Goal: Transaction & Acquisition: Purchase product/service

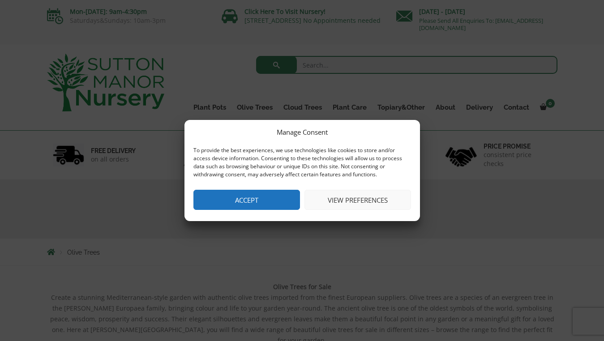
click at [255, 201] on button "Accept" at bounding box center [246, 200] width 106 height 20
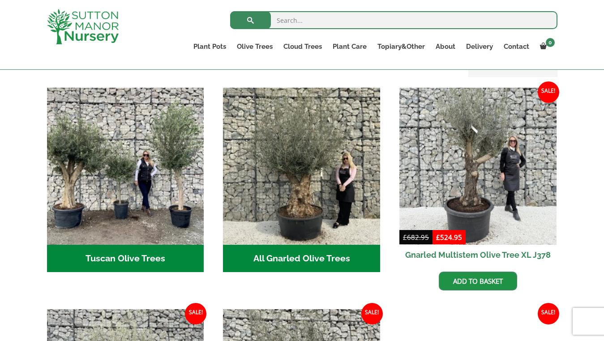
scroll to position [313, 0]
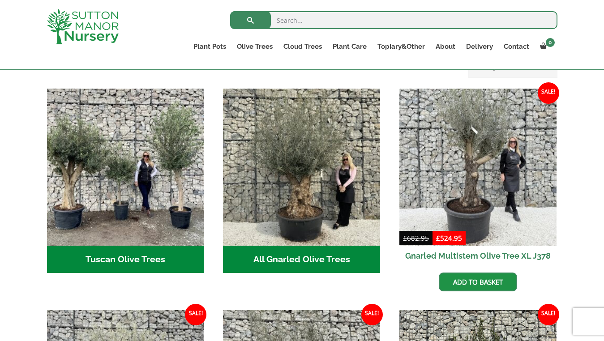
click at [309, 247] on h2 "All Gnarled Olive Trees (193)" at bounding box center [301, 260] width 157 height 28
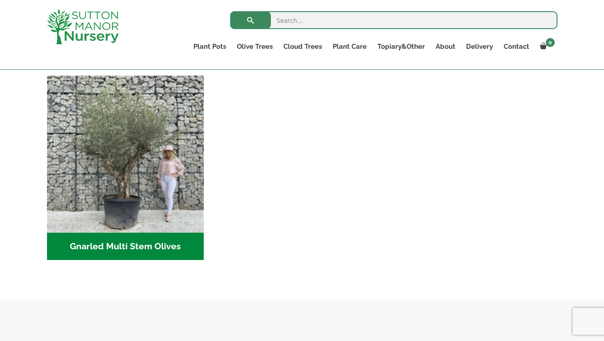
scroll to position [402, 0]
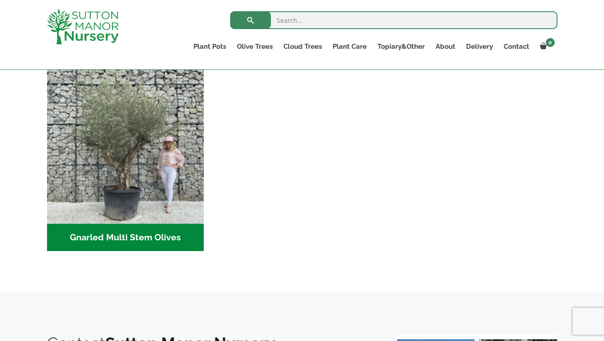
click at [118, 235] on h2 "Gnarled Multi Stem Olives (22)" at bounding box center [125, 238] width 157 height 28
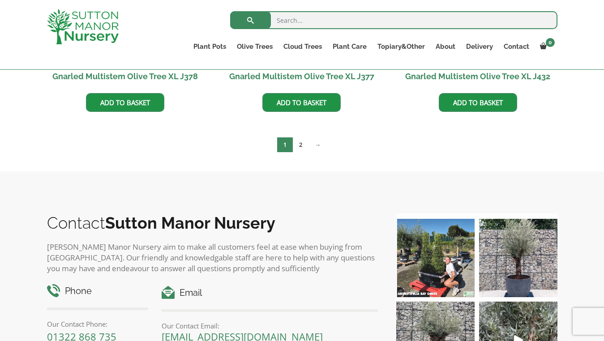
scroll to position [1637, 0]
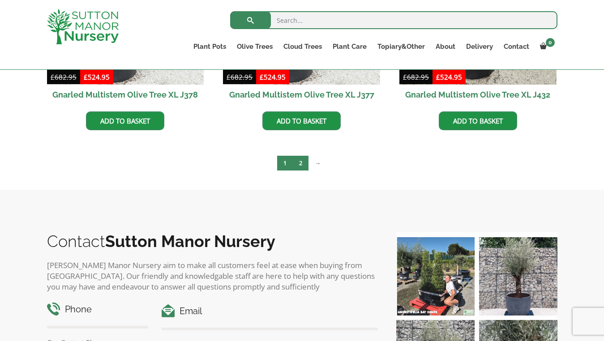
click at [300, 163] on link "2" at bounding box center [301, 163] width 16 height 15
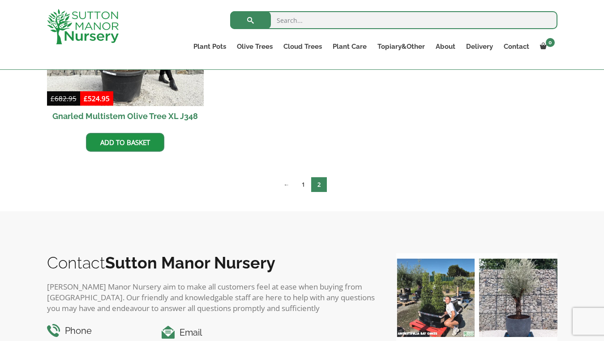
scroll to position [571, 0]
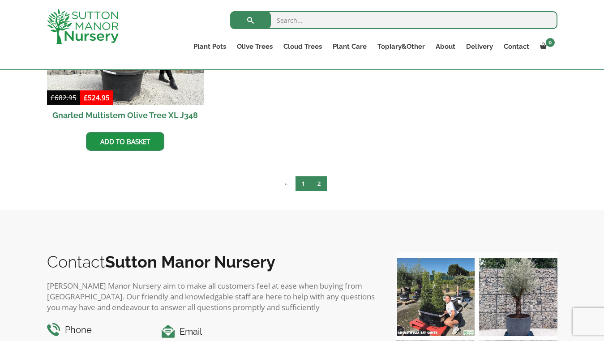
click at [300, 183] on link "1" at bounding box center [303, 183] width 16 height 15
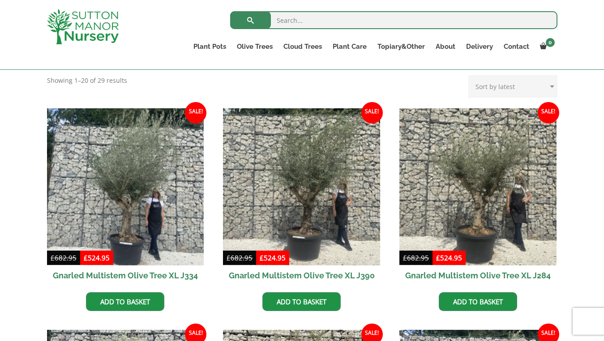
scroll to position [350, 0]
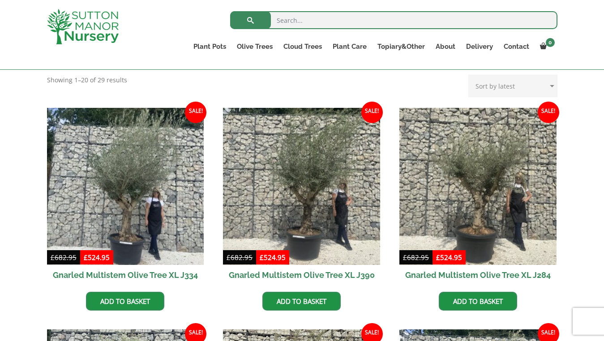
click at [113, 272] on h2 "Gnarled Multistem Olive Tree XL J334" at bounding box center [125, 275] width 157 height 20
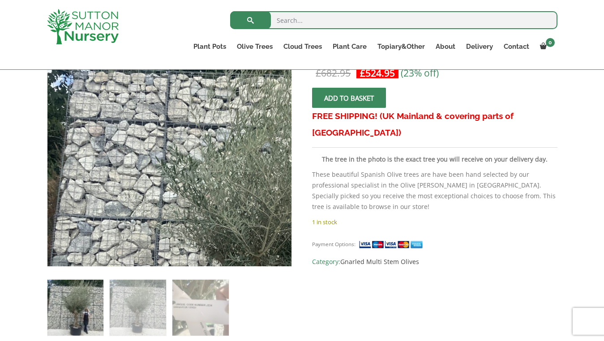
scroll to position [187, 0]
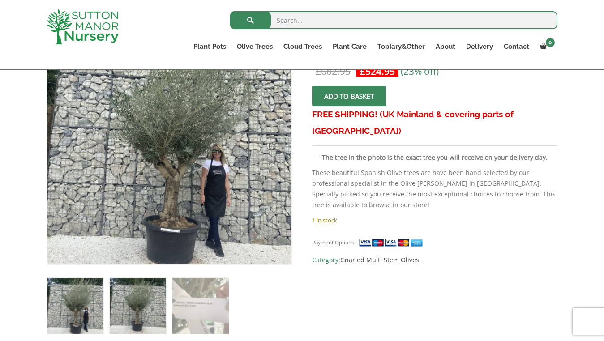
click at [141, 311] on img at bounding box center [138, 306] width 56 height 56
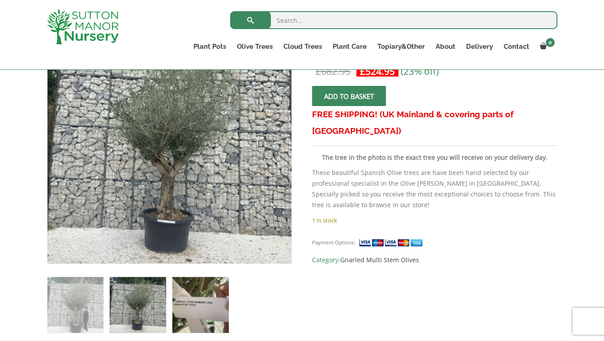
click at [200, 300] on img at bounding box center [200, 305] width 56 height 56
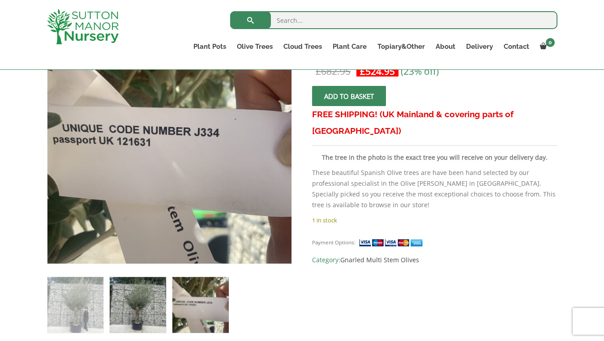
click at [144, 286] on img at bounding box center [138, 305] width 56 height 56
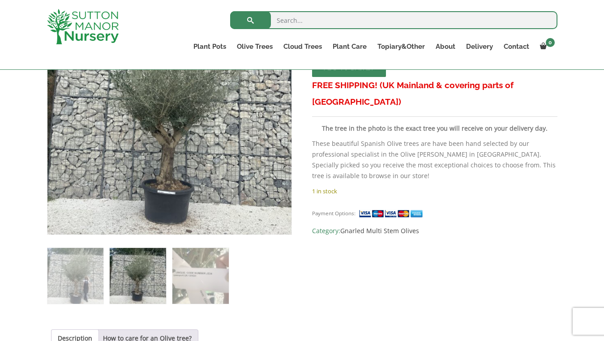
scroll to position [0, 0]
